Goal: Feedback & Contribution: Leave review/rating

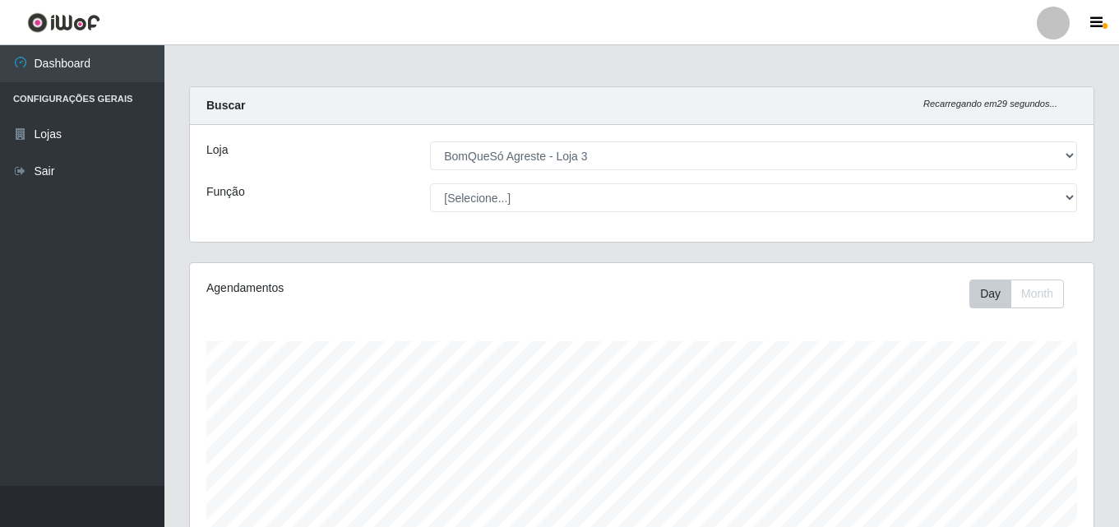
select select "215"
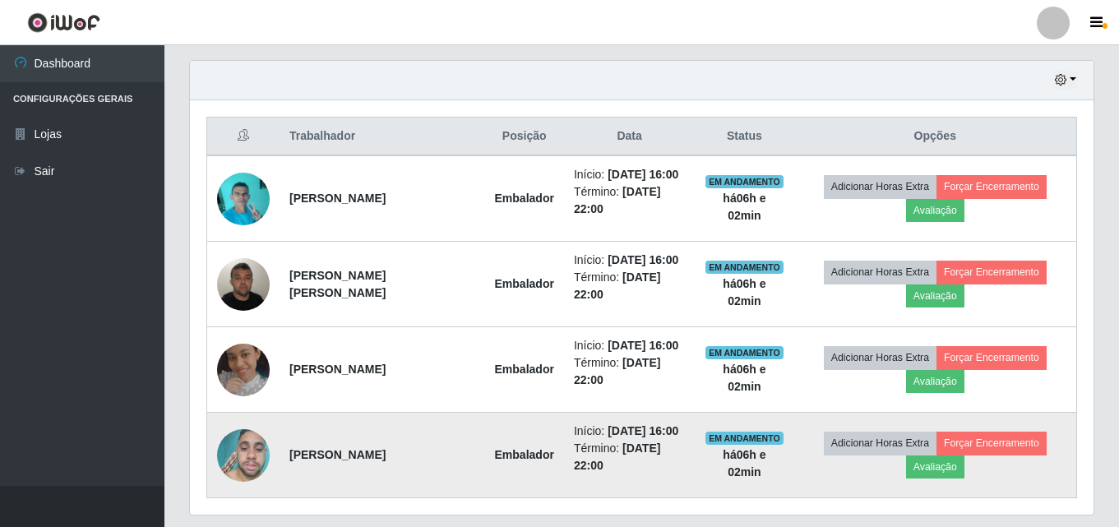
scroll to position [341, 904]
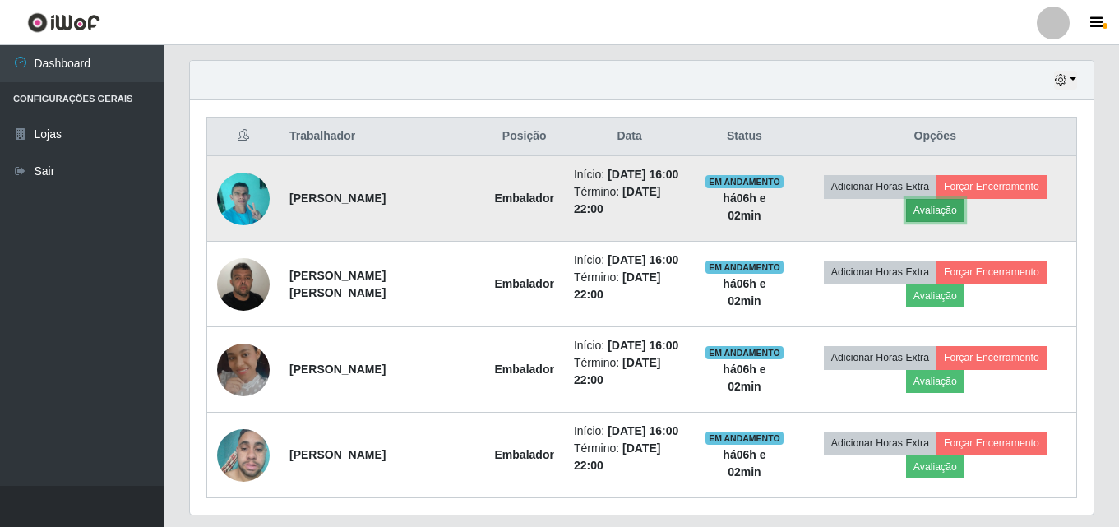
click at [923, 214] on button "Avaliação" at bounding box center [935, 210] width 58 height 23
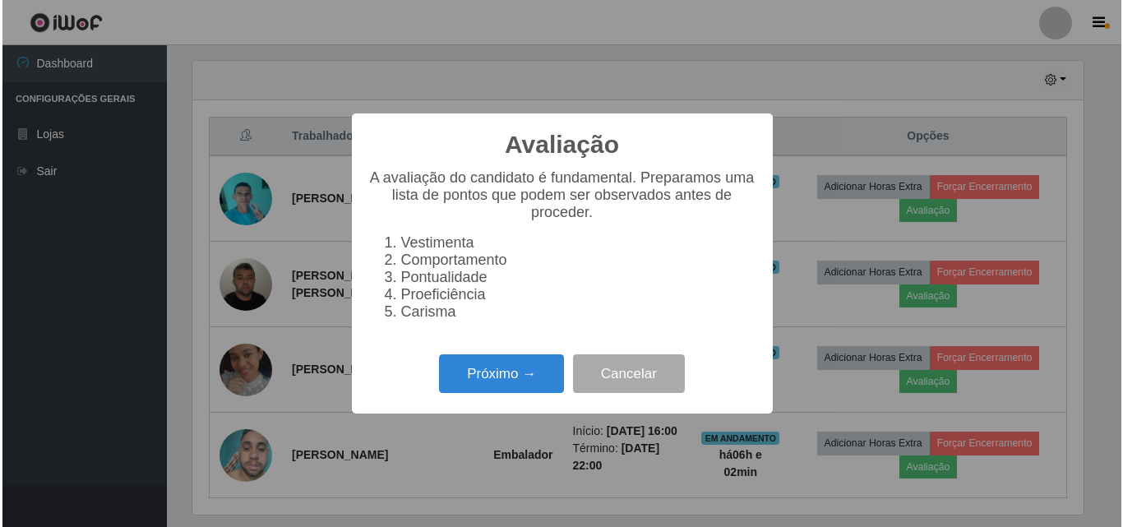
scroll to position [341, 896]
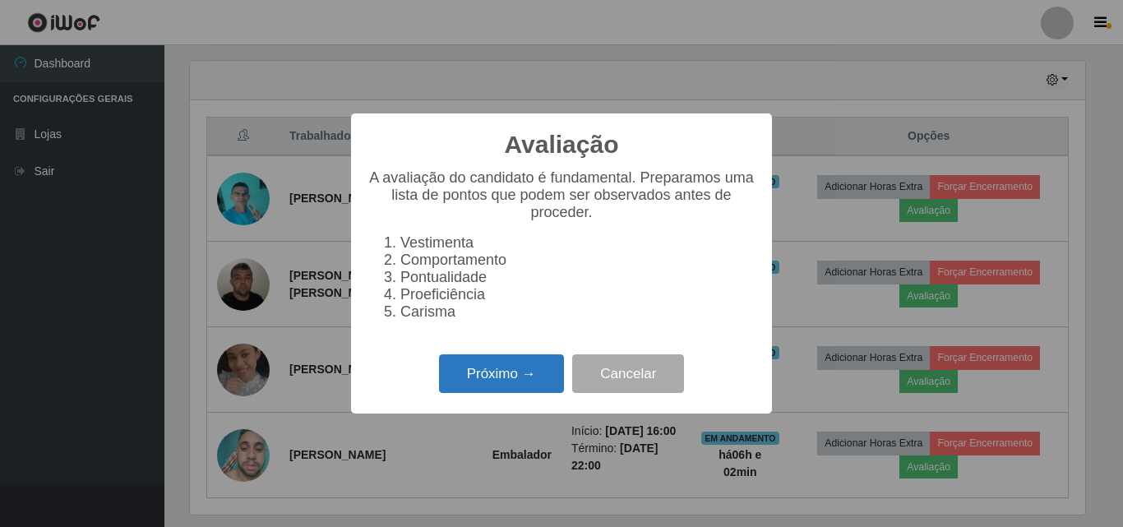
click at [525, 392] on button "Próximo →" at bounding box center [501, 373] width 125 height 39
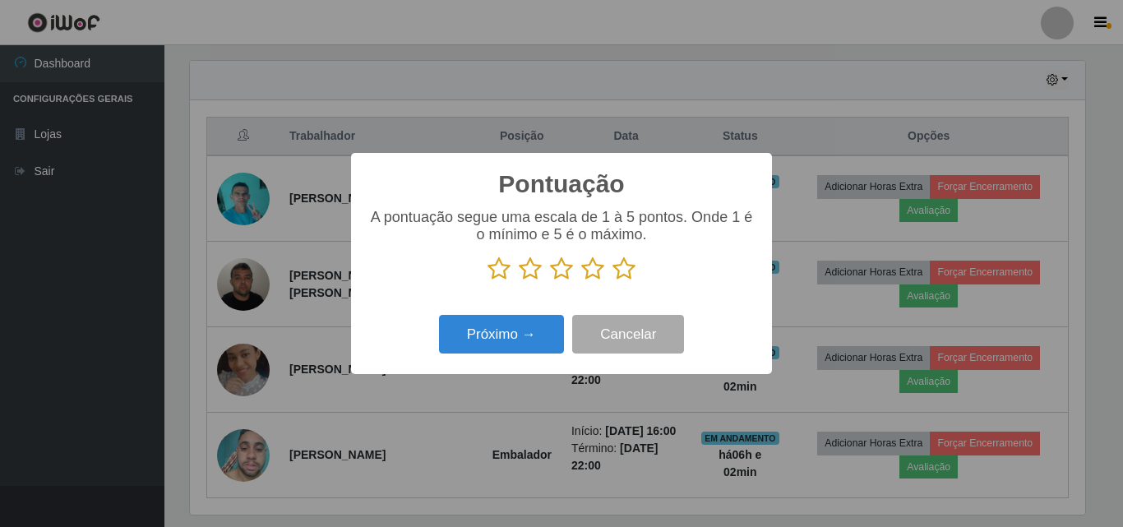
scroll to position [822041, 821486]
click at [627, 267] on icon at bounding box center [624, 269] width 23 height 25
click at [613, 281] on input "radio" at bounding box center [613, 281] width 0 height 0
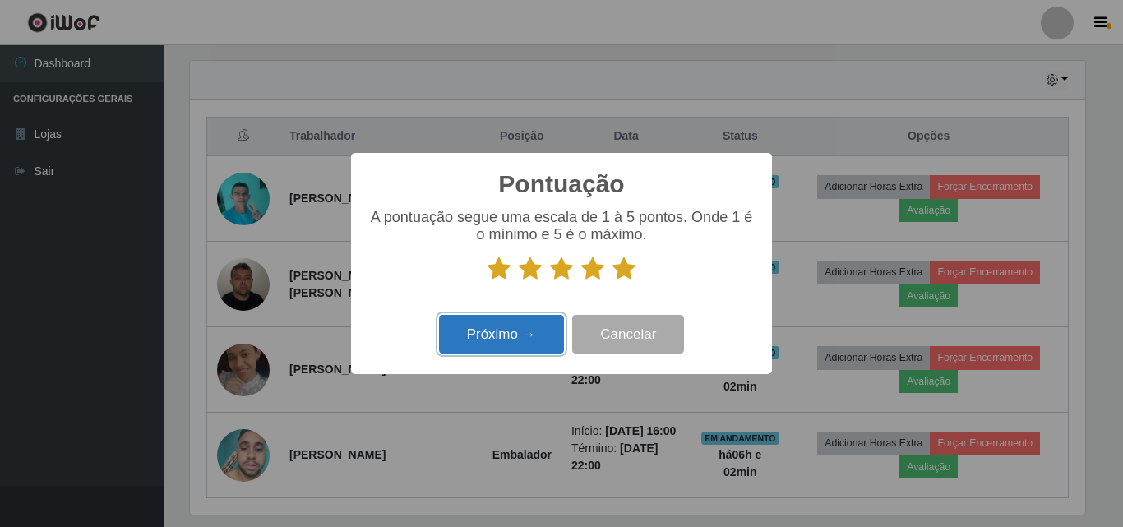
click at [538, 338] on button "Próximo →" at bounding box center [501, 334] width 125 height 39
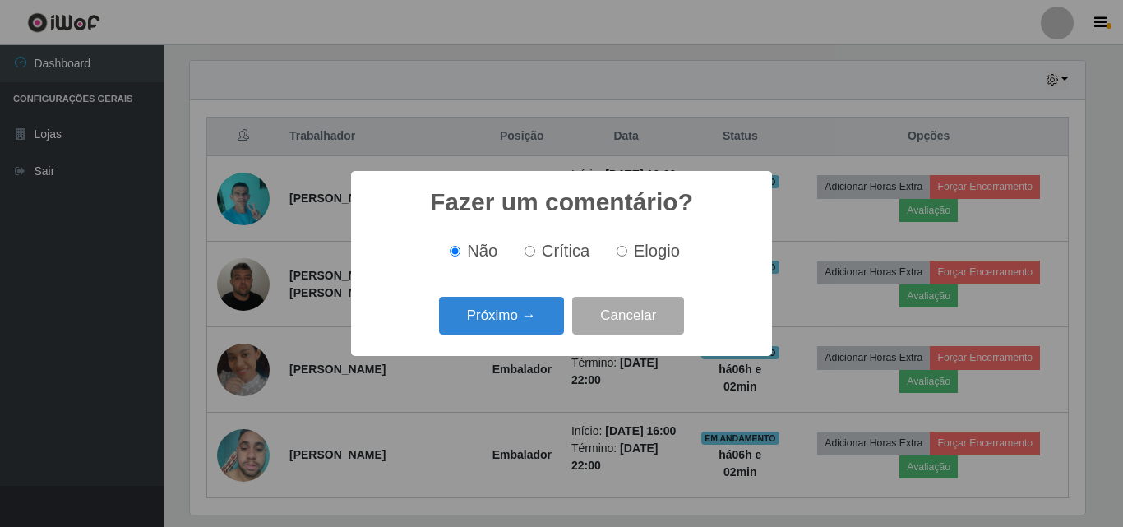
click at [621, 257] on input "Elogio" at bounding box center [622, 251] width 11 height 11
radio input "true"
click at [531, 322] on button "Próximo →" at bounding box center [501, 316] width 125 height 39
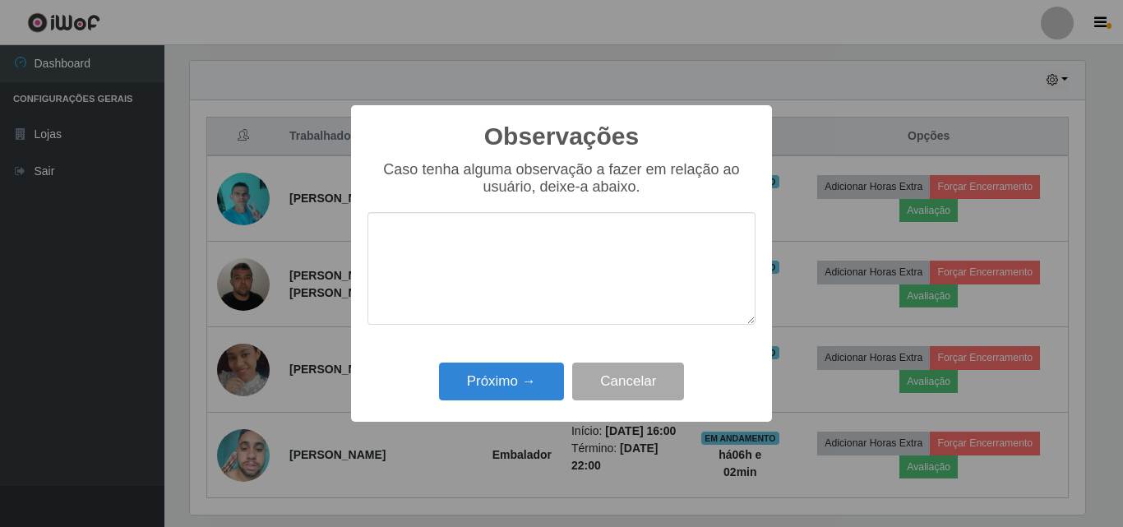
click at [494, 405] on div "Próximo → Cancelar" at bounding box center [562, 381] width 388 height 47
click at [493, 384] on button "Próximo →" at bounding box center [501, 382] width 125 height 39
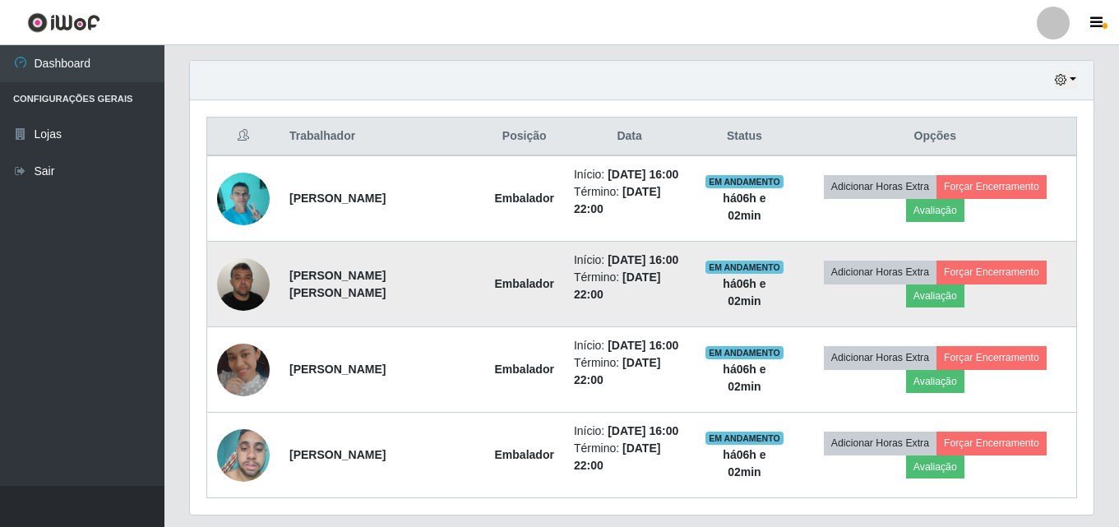
scroll to position [341, 904]
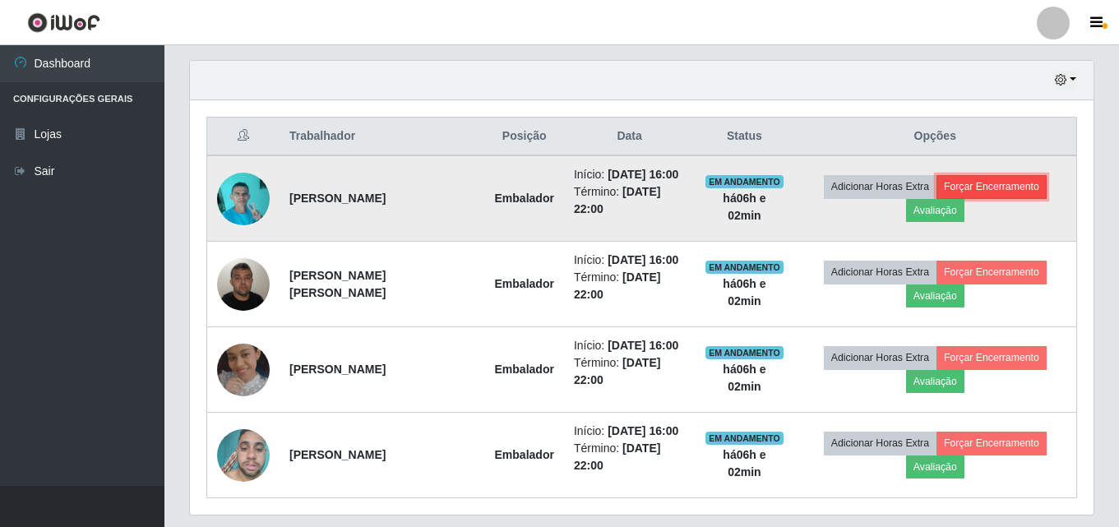
click at [975, 183] on button "Forçar Encerramento" at bounding box center [992, 186] width 110 height 23
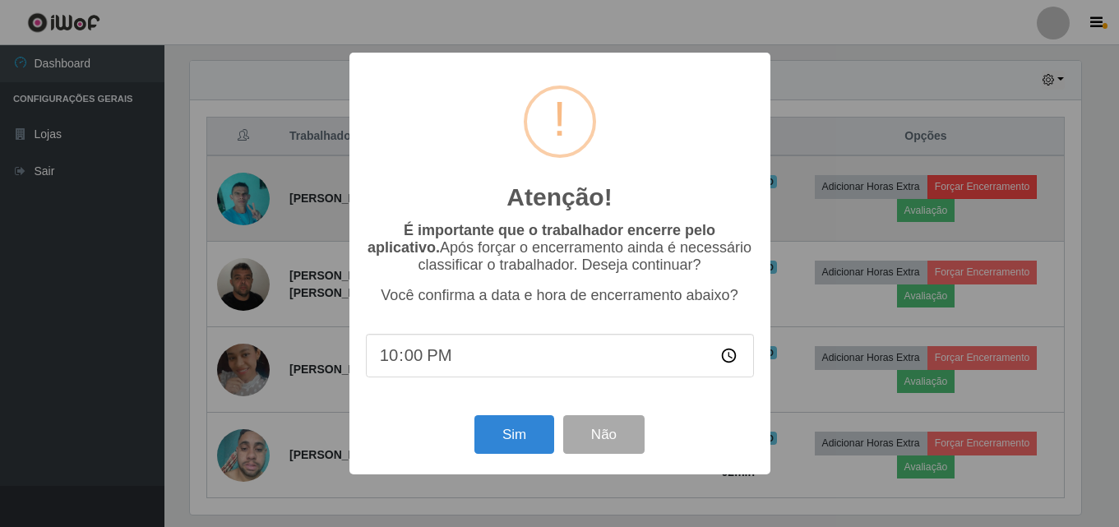
scroll to position [341, 896]
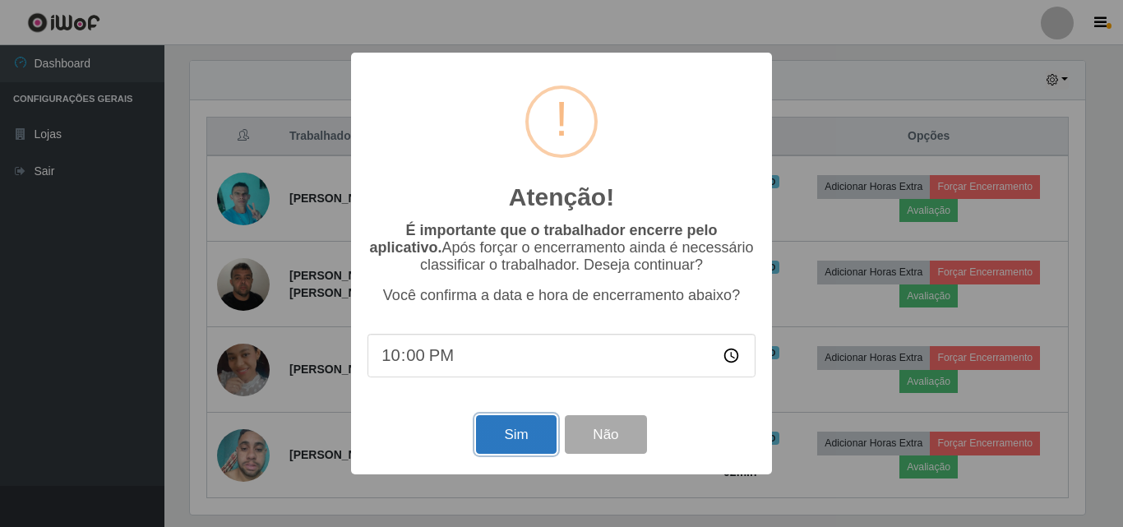
click at [507, 433] on button "Sim" at bounding box center [516, 434] width 80 height 39
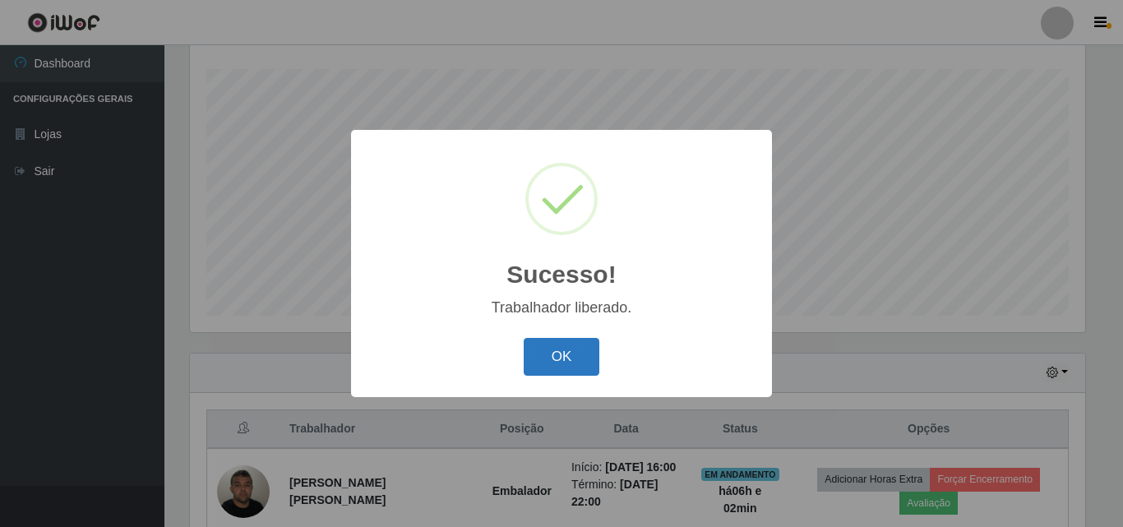
click at [565, 356] on button "OK" at bounding box center [562, 357] width 76 height 39
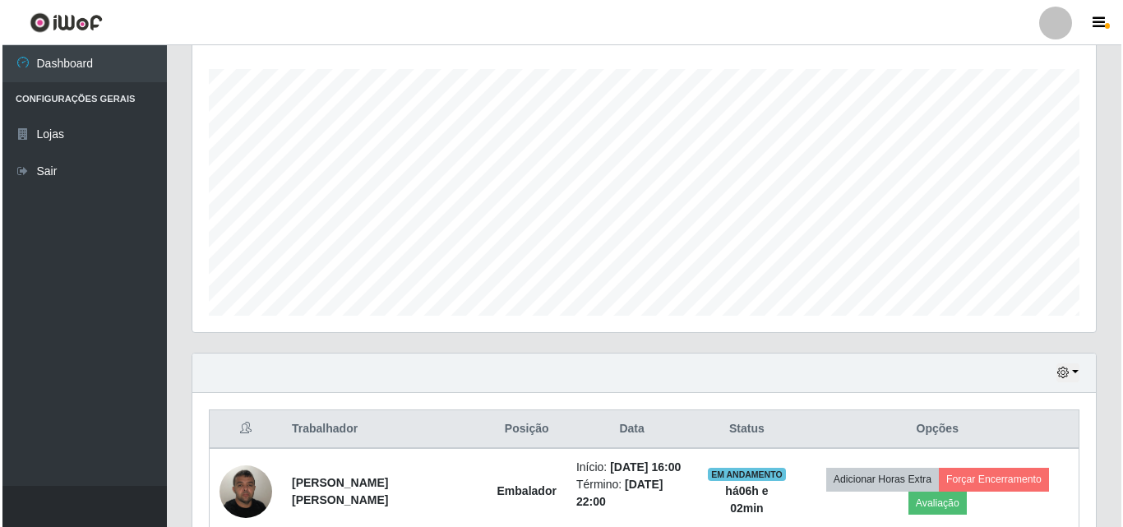
scroll to position [437, 0]
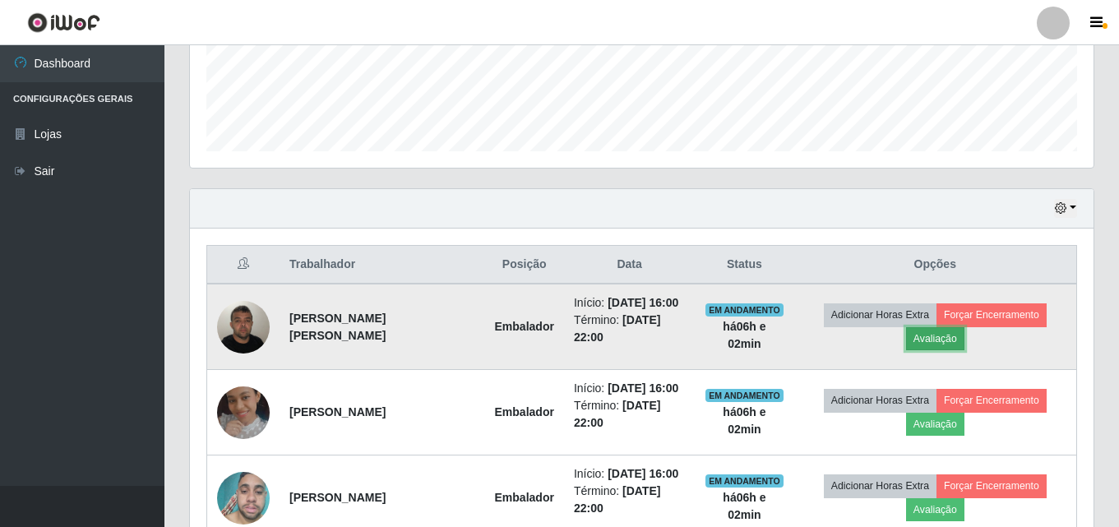
click at [938, 330] on button "Avaliação" at bounding box center [935, 338] width 58 height 23
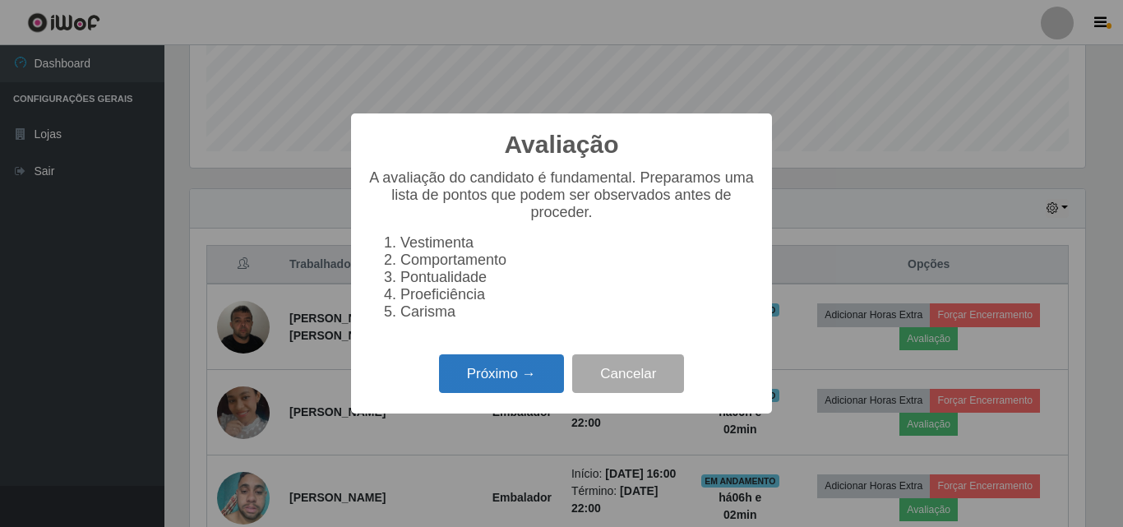
click at [507, 377] on button "Próximo →" at bounding box center [501, 373] width 125 height 39
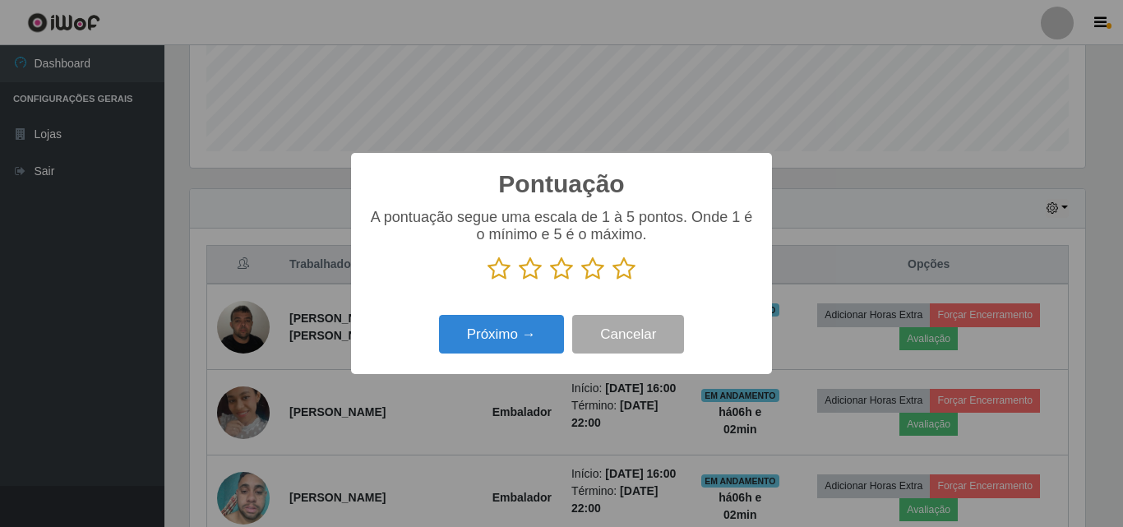
scroll to position [822041, 821486]
click at [627, 266] on icon at bounding box center [624, 269] width 23 height 25
click at [613, 281] on input "radio" at bounding box center [613, 281] width 0 height 0
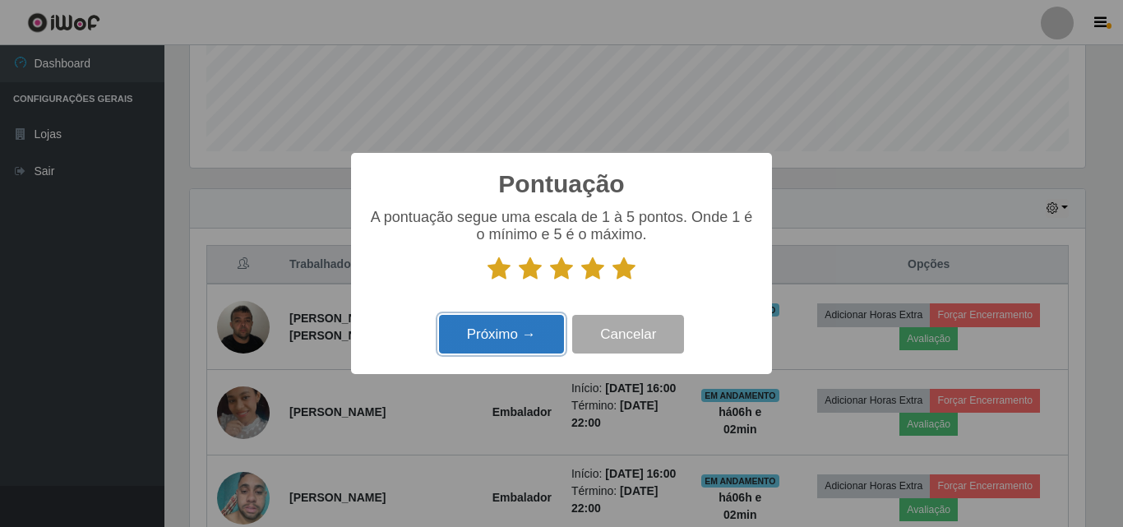
click at [474, 341] on button "Próximo →" at bounding box center [501, 334] width 125 height 39
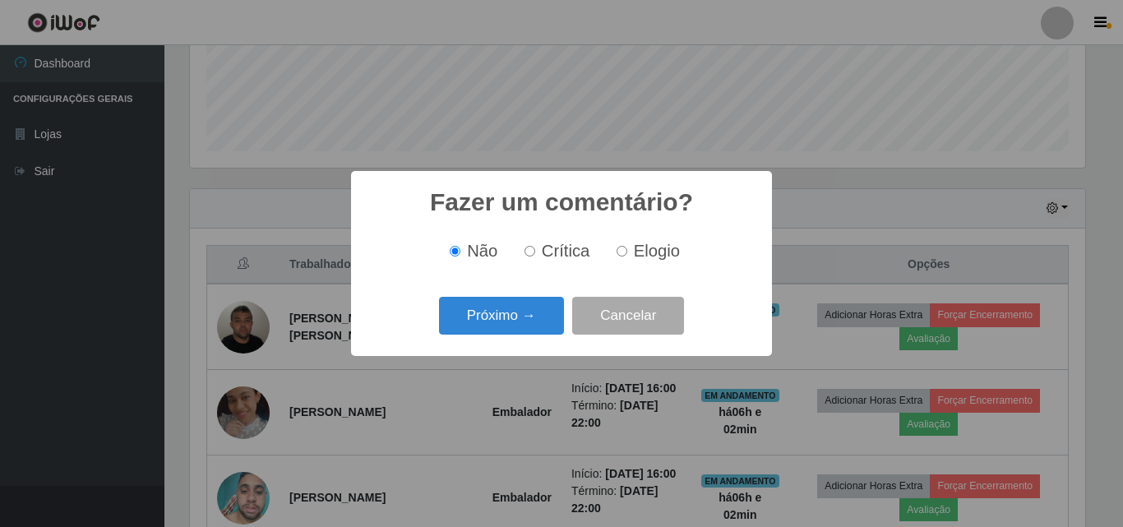
click at [617, 257] on input "Elogio" at bounding box center [622, 251] width 11 height 11
radio input "true"
click at [512, 305] on button "Próximo →" at bounding box center [501, 316] width 125 height 39
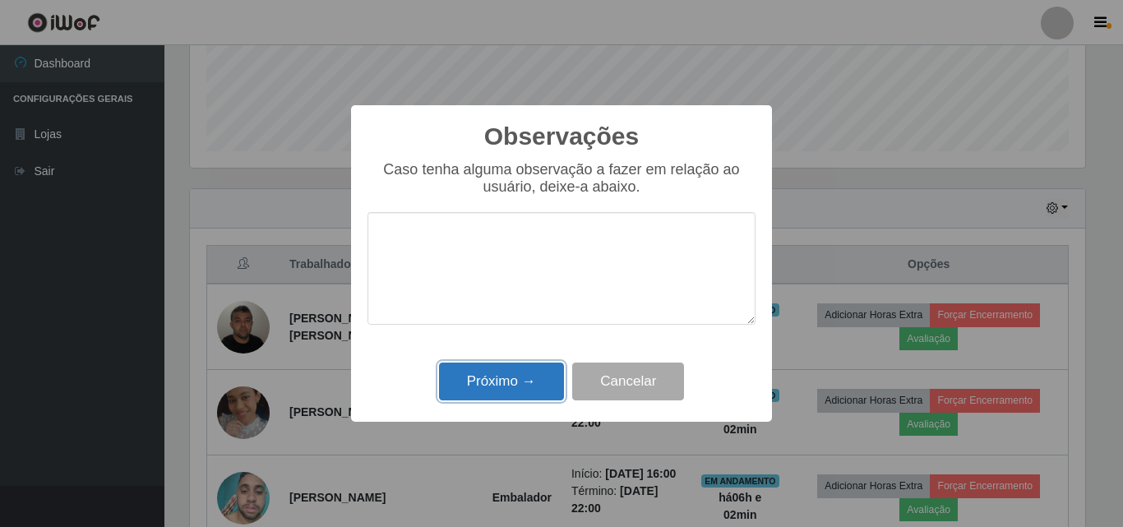
click at [538, 372] on button "Próximo →" at bounding box center [501, 382] width 125 height 39
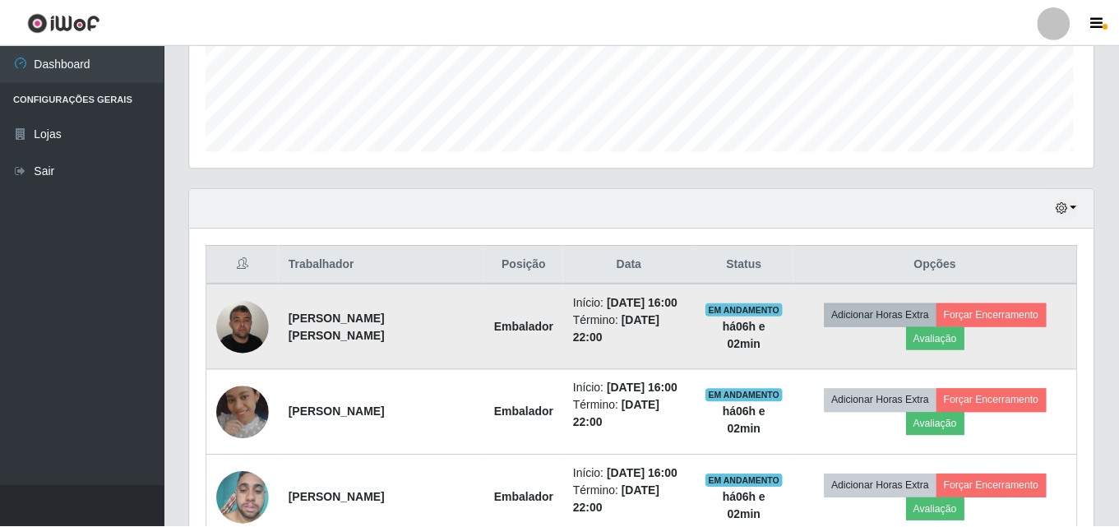
scroll to position [341, 904]
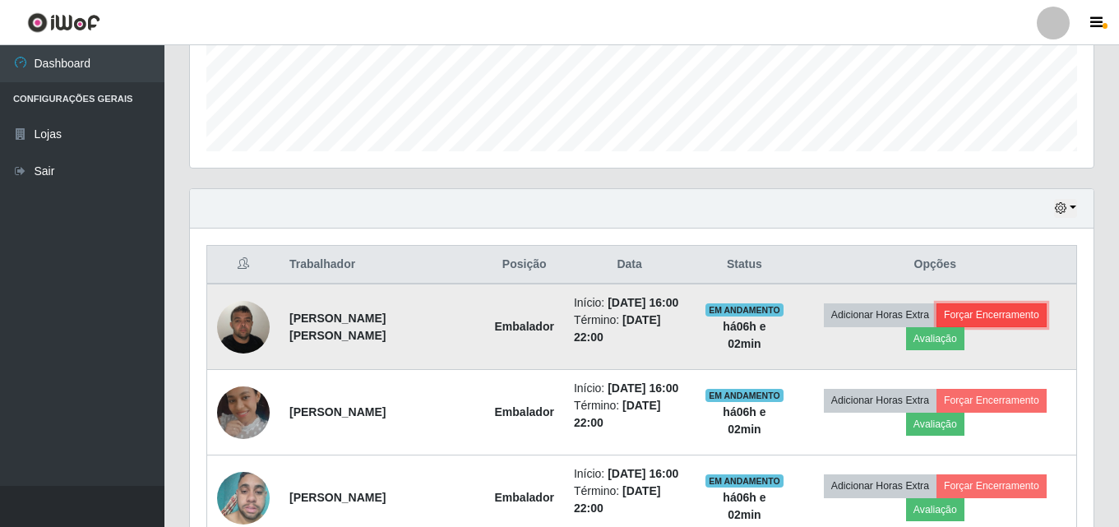
click at [956, 308] on button "Forçar Encerramento" at bounding box center [992, 314] width 110 height 23
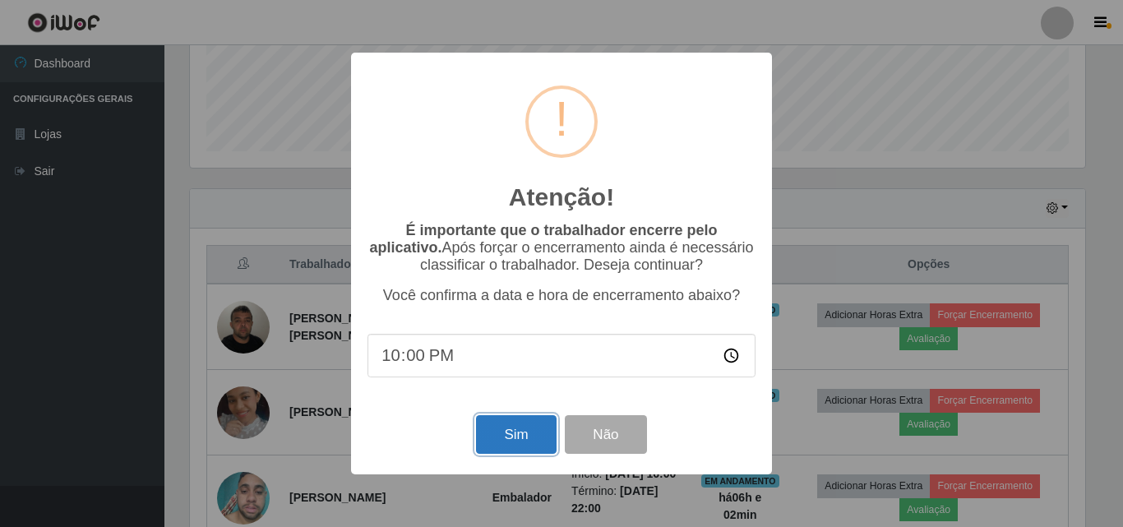
click at [541, 446] on button "Sim" at bounding box center [516, 434] width 80 height 39
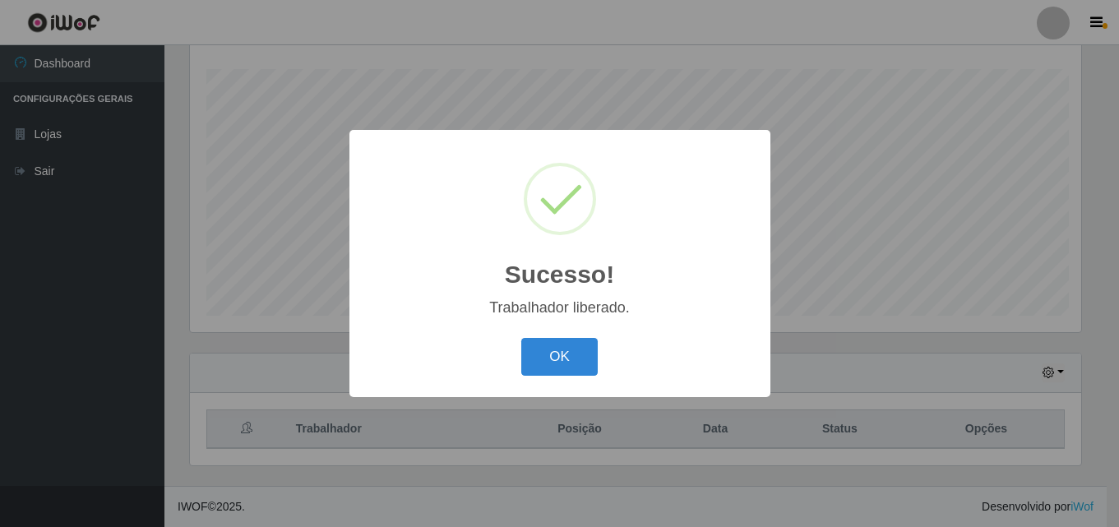
scroll to position [0, 0]
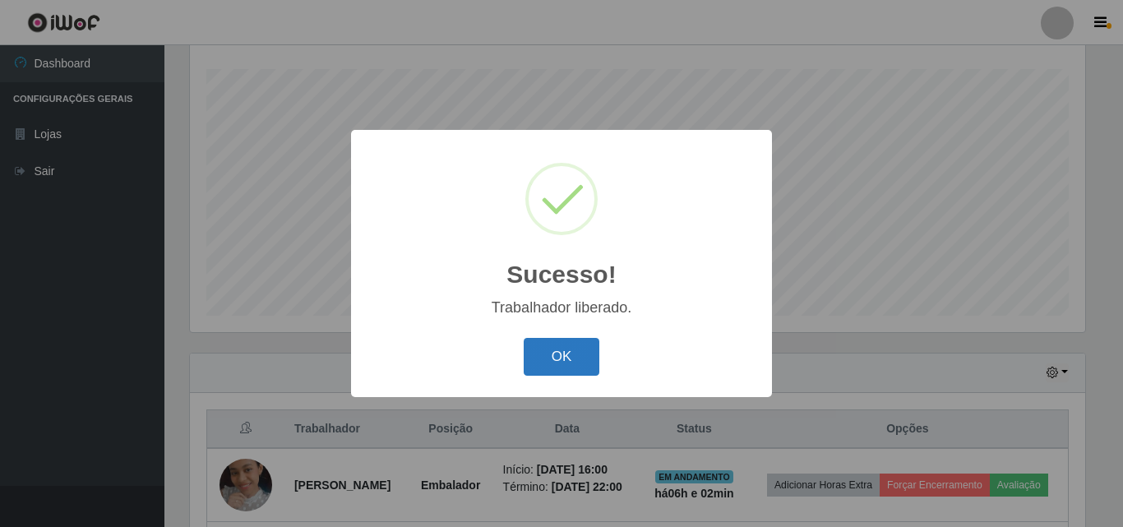
click at [558, 366] on button "OK" at bounding box center [562, 357] width 76 height 39
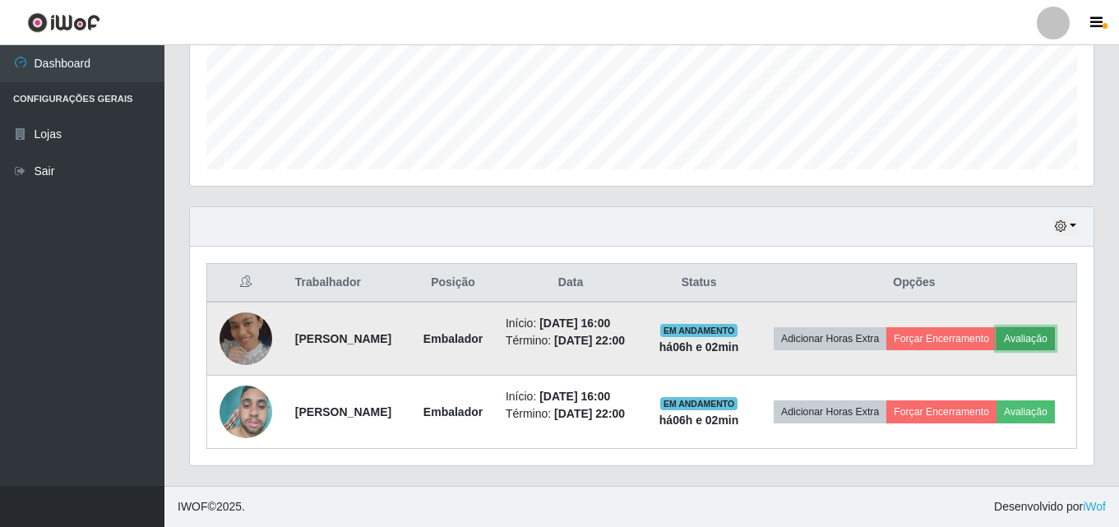
click at [1049, 340] on button "Avaliação" at bounding box center [1026, 338] width 58 height 23
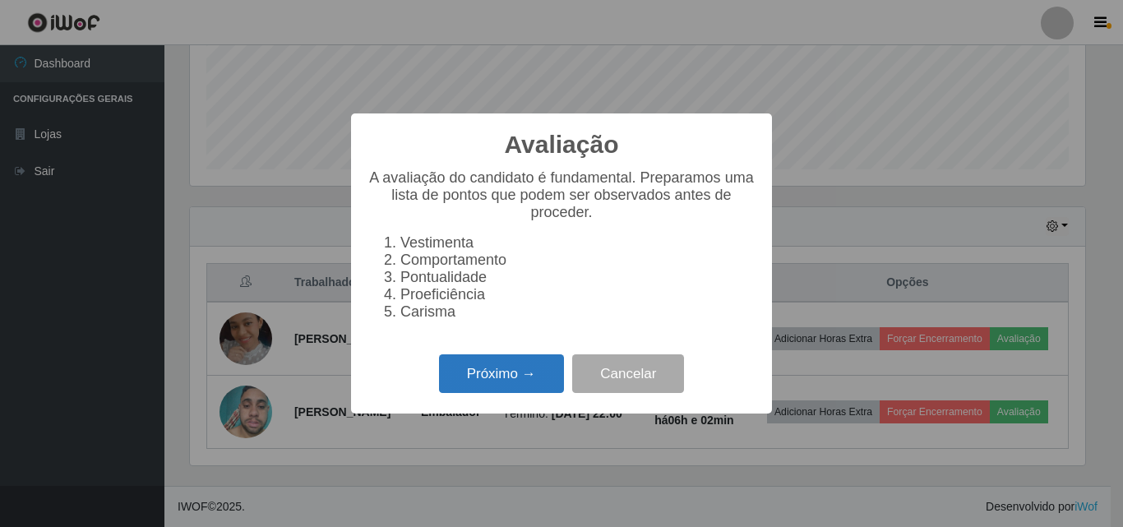
click at [552, 391] on button "Próximo →" at bounding box center [501, 373] width 125 height 39
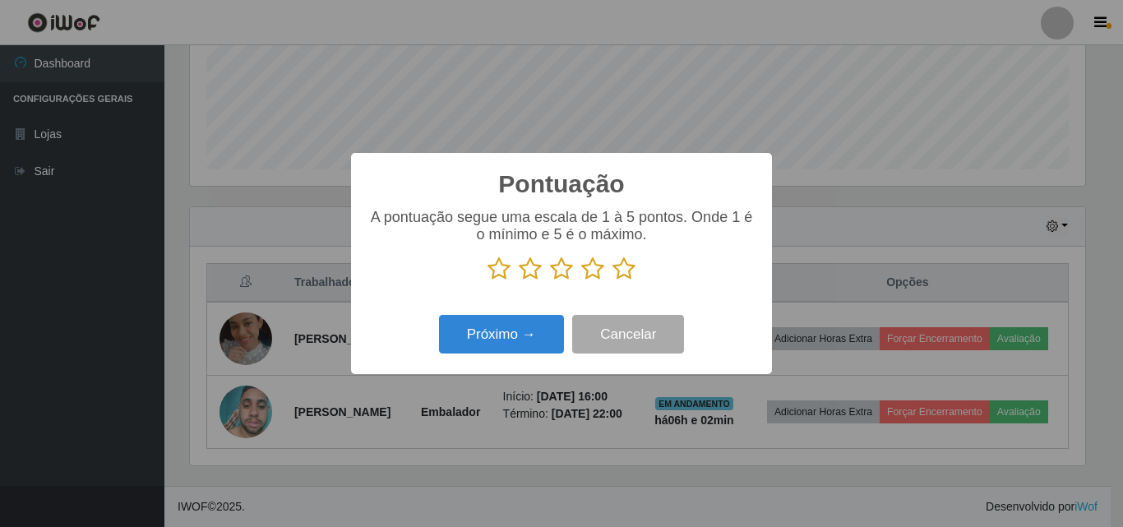
click at [624, 281] on icon at bounding box center [624, 269] width 23 height 25
click at [613, 281] on input "radio" at bounding box center [613, 281] width 0 height 0
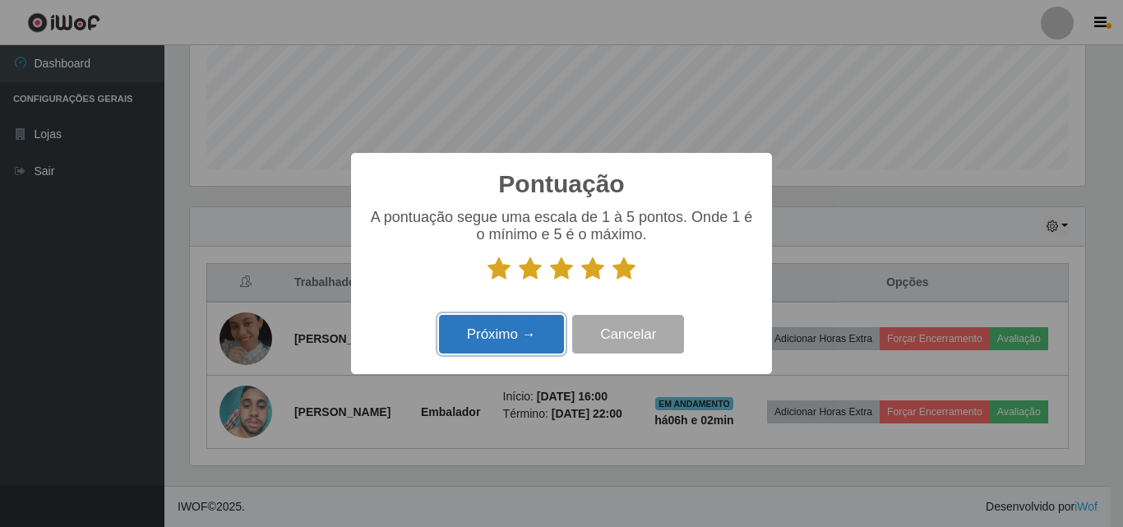
click at [482, 333] on button "Próximo →" at bounding box center [501, 334] width 125 height 39
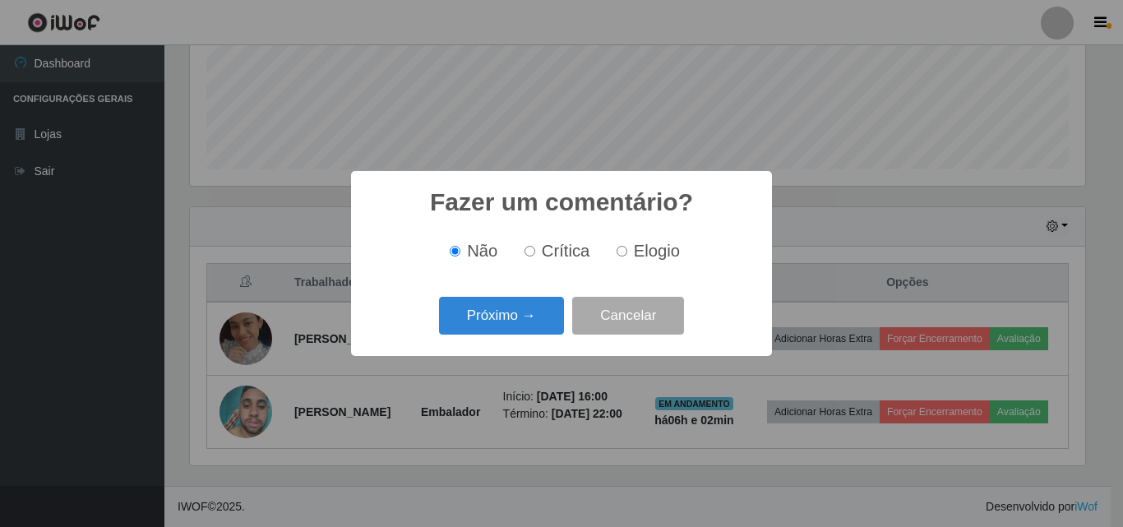
click at [623, 253] on input "Elogio" at bounding box center [622, 251] width 11 height 11
radio input "true"
click at [494, 319] on button "Próximo →" at bounding box center [501, 316] width 125 height 39
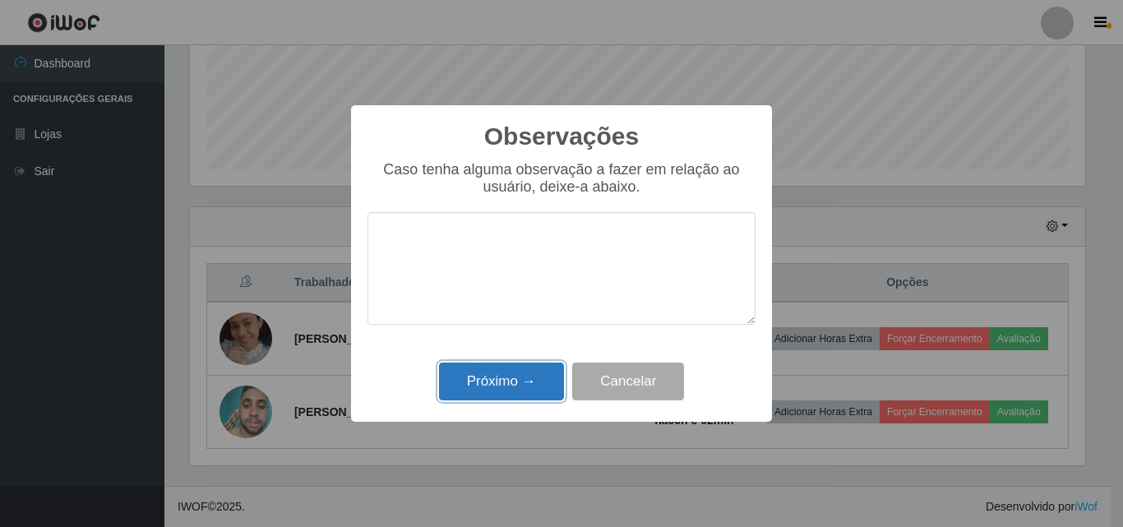
click at [518, 382] on button "Próximo →" at bounding box center [501, 382] width 125 height 39
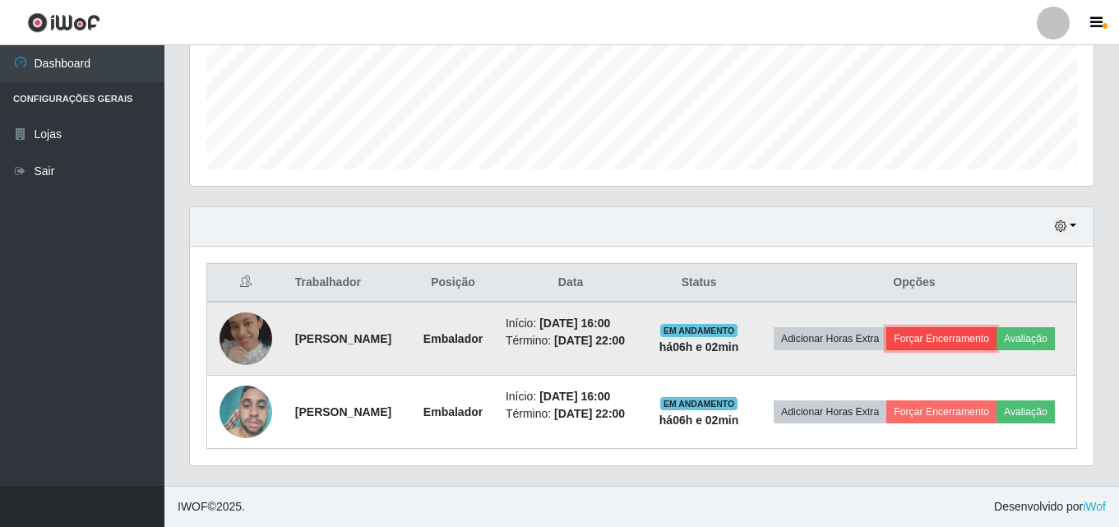
click at [961, 340] on button "Forçar Encerramento" at bounding box center [942, 338] width 110 height 23
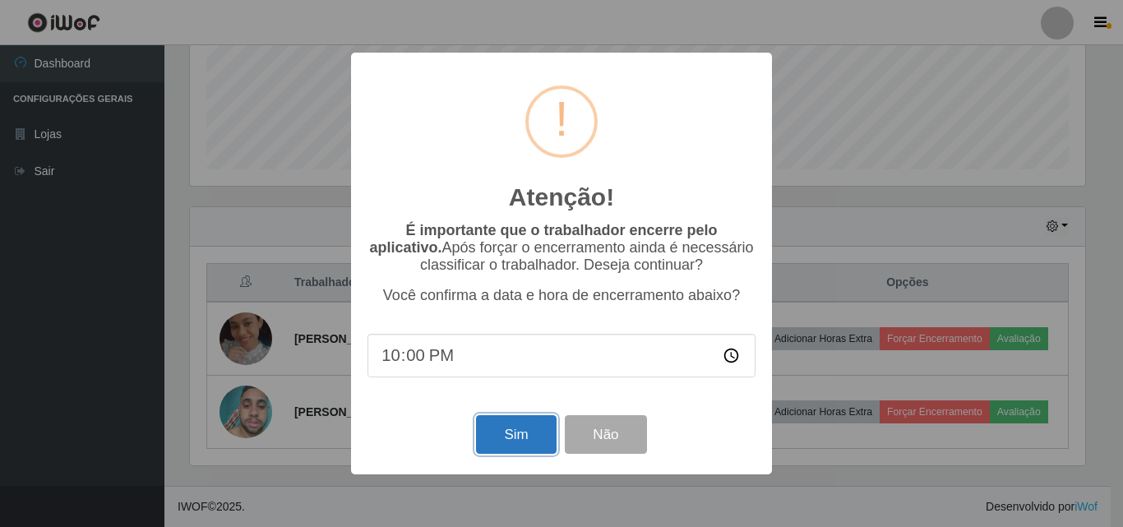
click at [492, 435] on button "Sim" at bounding box center [516, 434] width 80 height 39
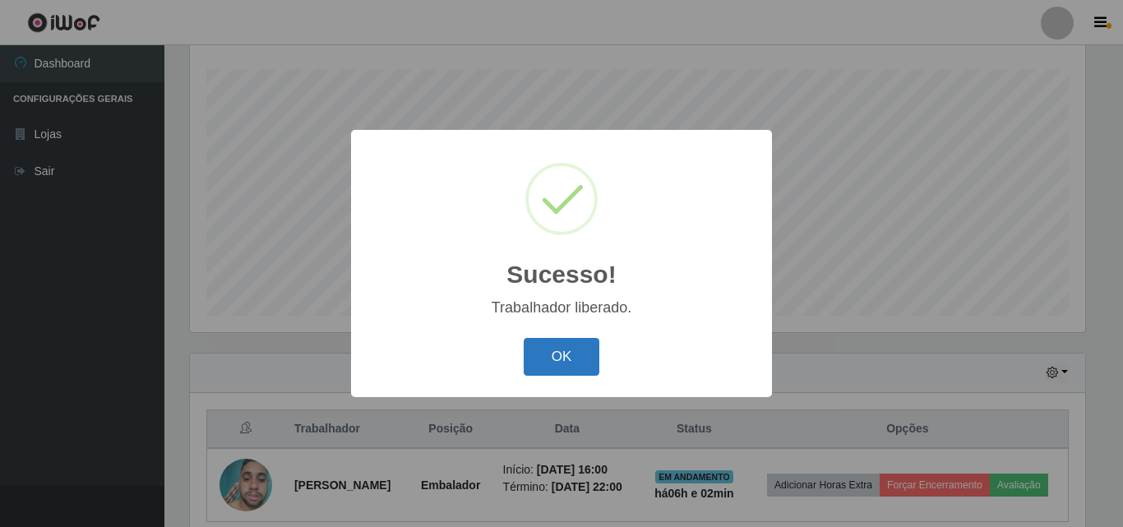
click at [588, 363] on button "OK" at bounding box center [562, 357] width 76 height 39
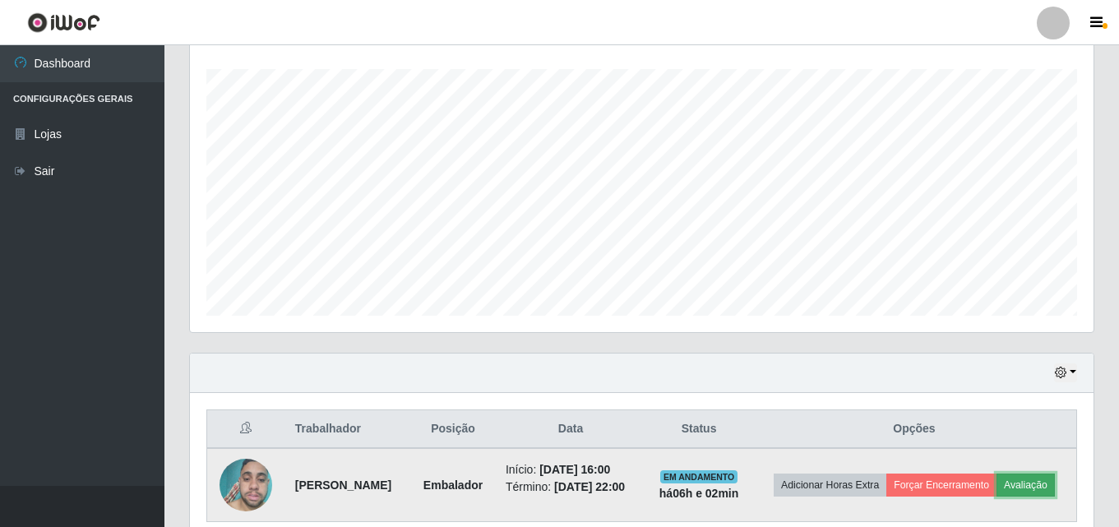
click at [1030, 484] on button "Avaliação" at bounding box center [1026, 485] width 58 height 23
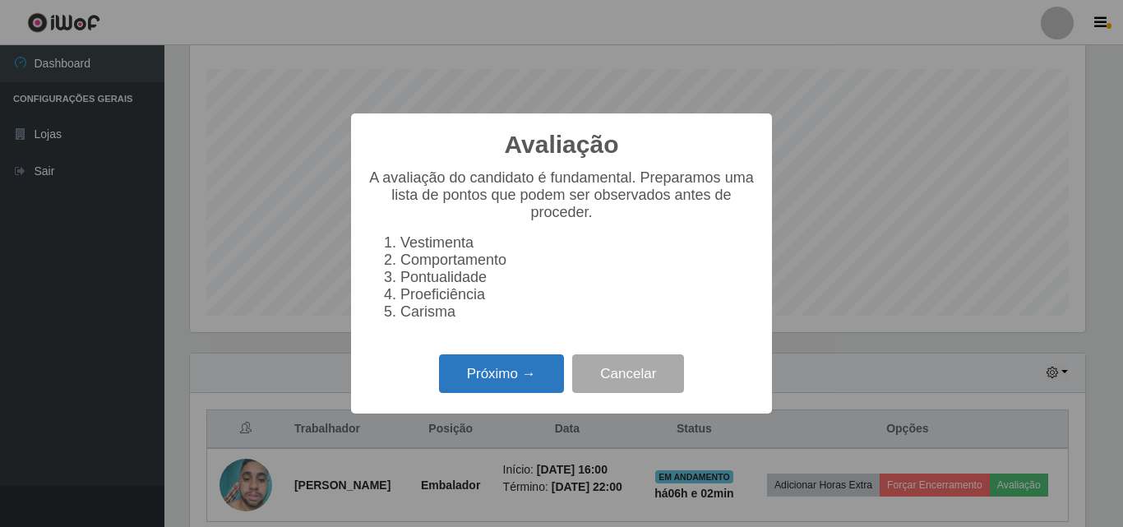
click at [502, 389] on button "Próximo →" at bounding box center [501, 373] width 125 height 39
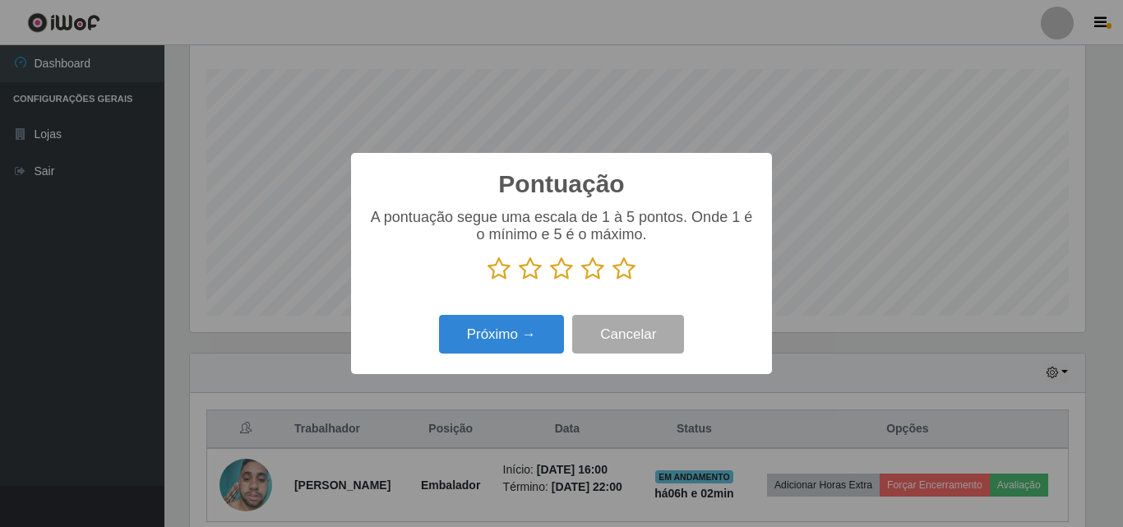
click at [626, 276] on icon at bounding box center [624, 269] width 23 height 25
click at [613, 281] on input "radio" at bounding box center [613, 281] width 0 height 0
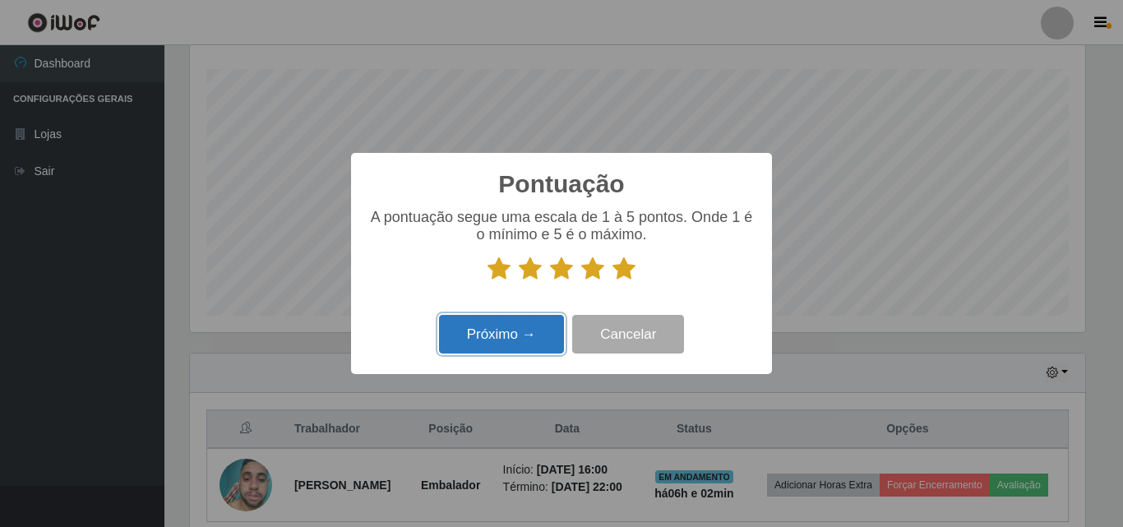
click at [514, 346] on button "Próximo →" at bounding box center [501, 334] width 125 height 39
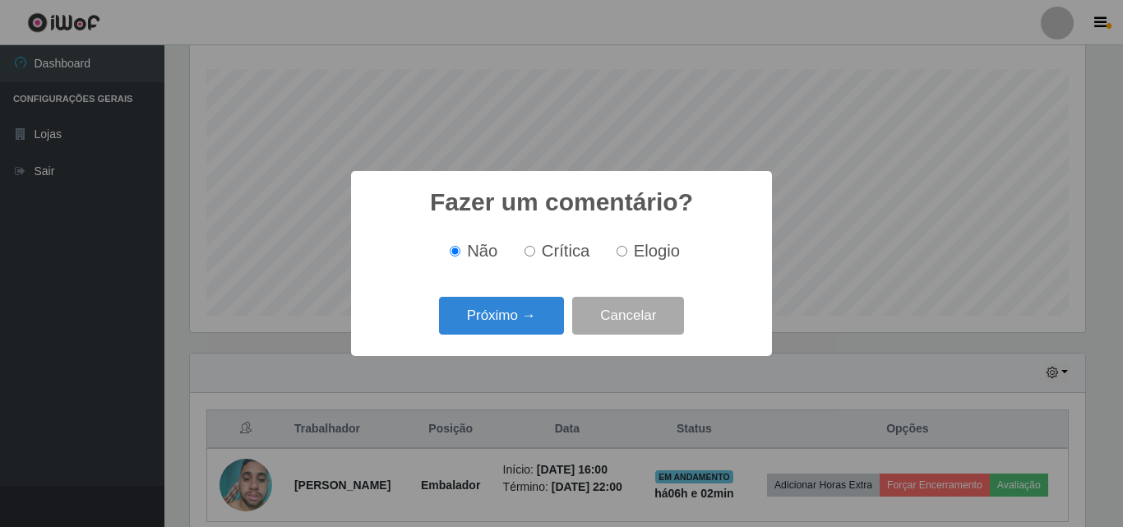
click at [620, 254] on input "Elogio" at bounding box center [622, 251] width 11 height 11
radio input "true"
click at [541, 317] on button "Próximo →" at bounding box center [501, 316] width 125 height 39
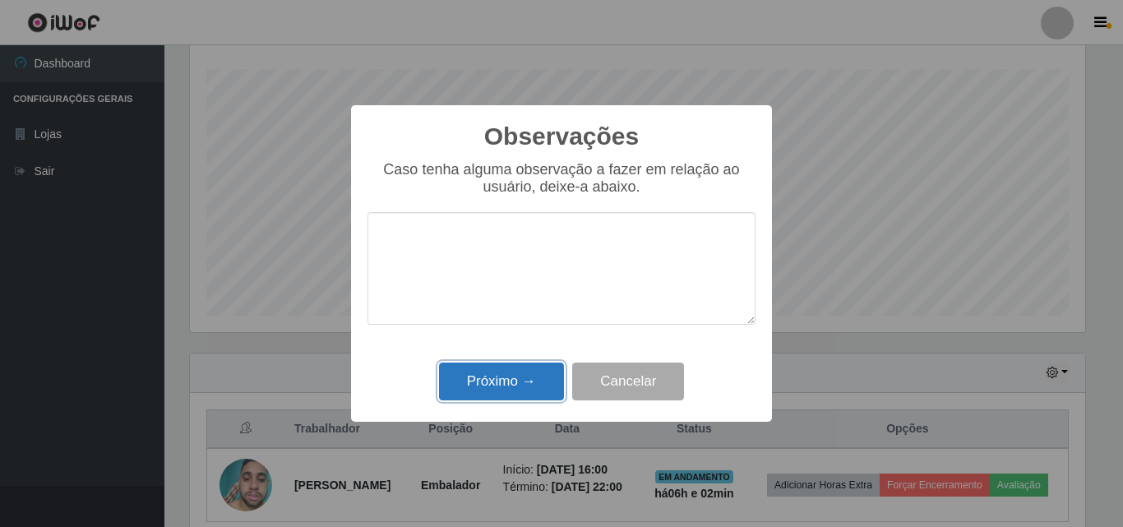
click at [516, 394] on button "Próximo →" at bounding box center [501, 382] width 125 height 39
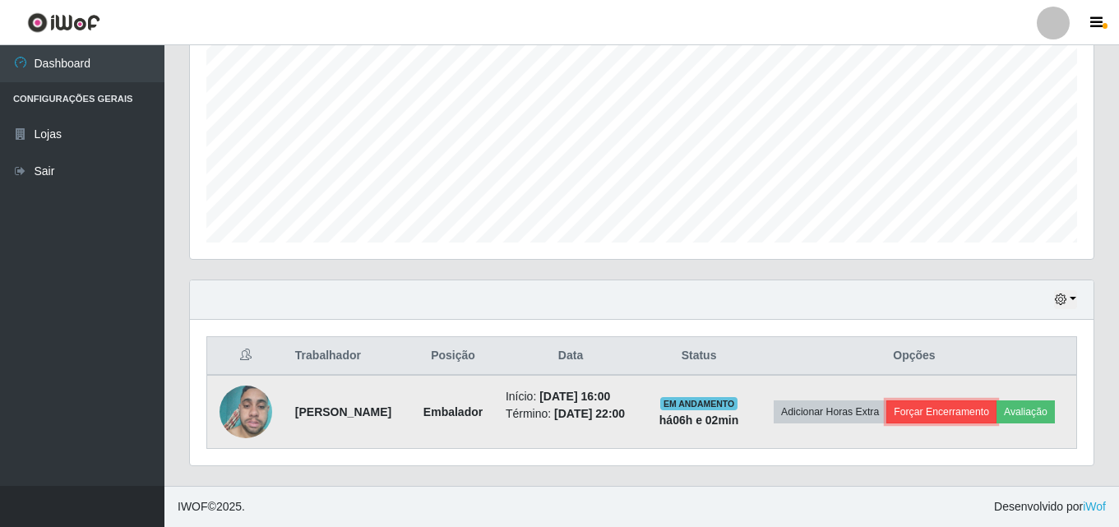
click at [942, 414] on button "Forçar Encerramento" at bounding box center [942, 412] width 110 height 23
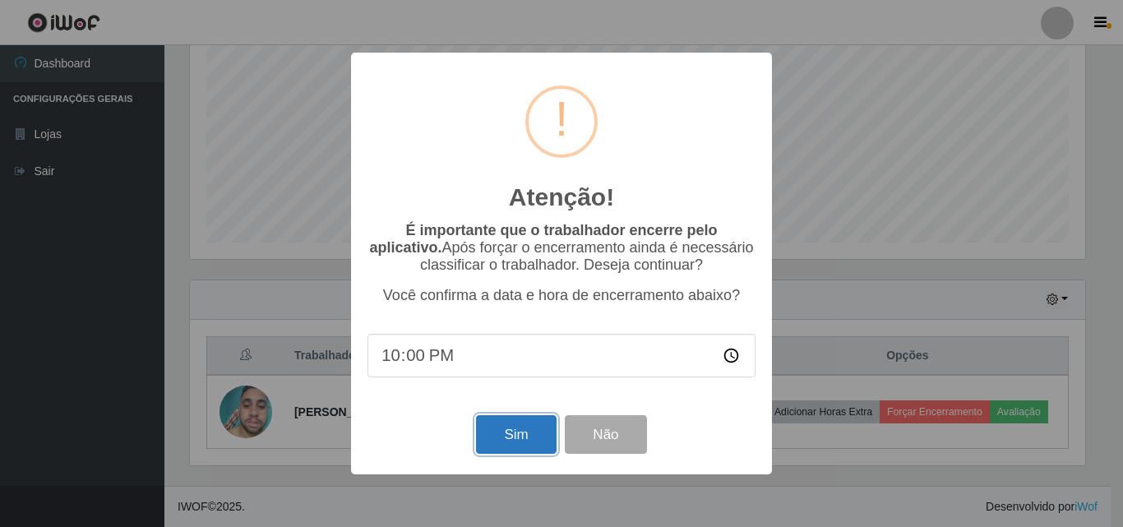
click at [524, 451] on button "Sim" at bounding box center [516, 434] width 80 height 39
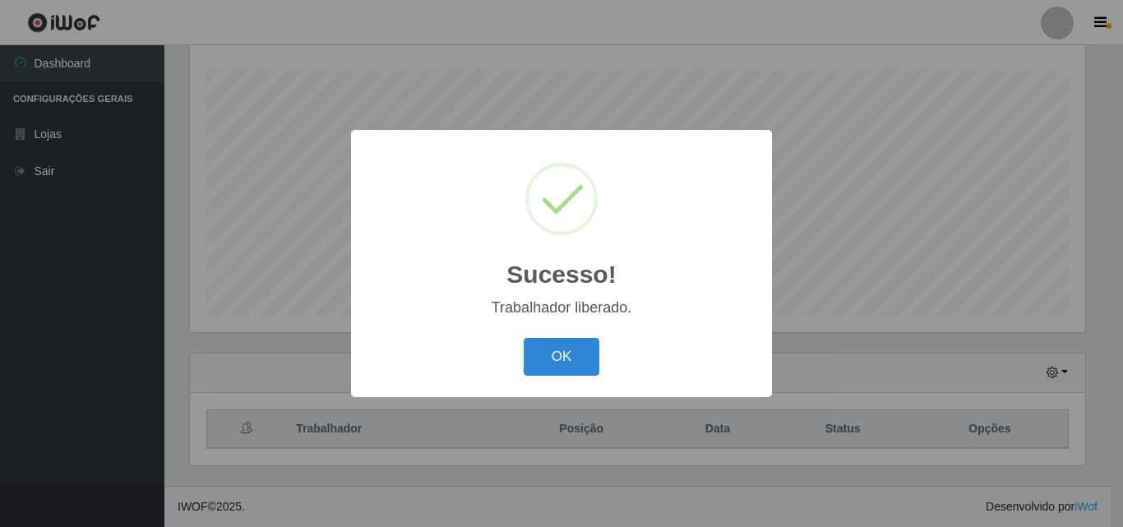
click at [1087, 238] on div "Sucesso! × Trabalhador liberado. OK Cancel" at bounding box center [561, 263] width 1123 height 527
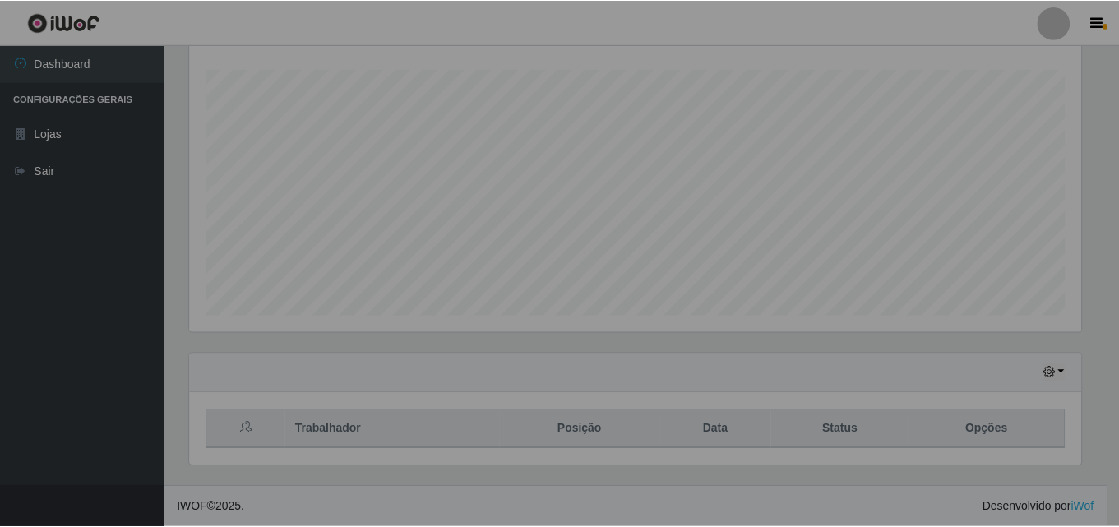
scroll to position [341, 904]
